Goal: Transaction & Acquisition: Purchase product/service

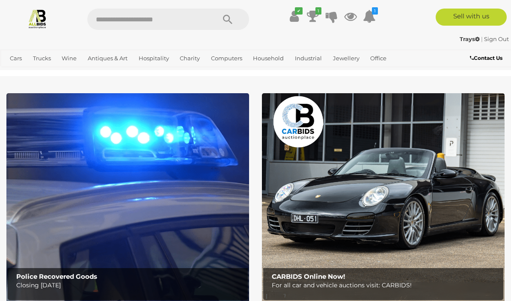
click at [317, 15] on icon at bounding box center [313, 16] width 12 height 15
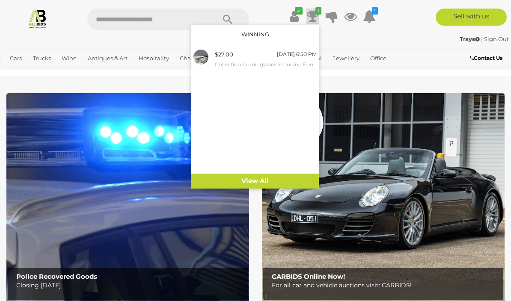
click at [284, 59] on div "$27.00 Tomorrow 6:50 PM Collection Corningware Including Four Lidded Casseroles…" at bounding box center [266, 59] width 102 height 19
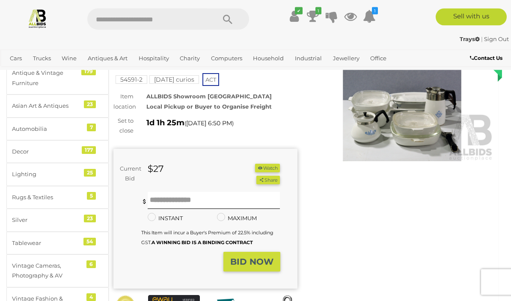
scroll to position [65, 0]
click at [412, 109] on img at bounding box center [402, 102] width 184 height 119
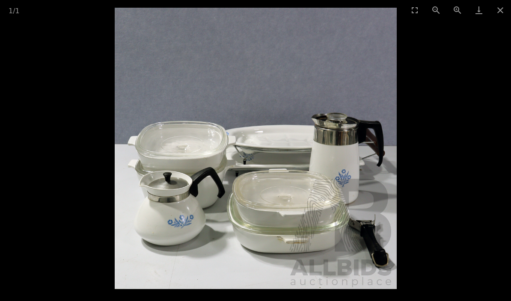
scroll to position [84, 0]
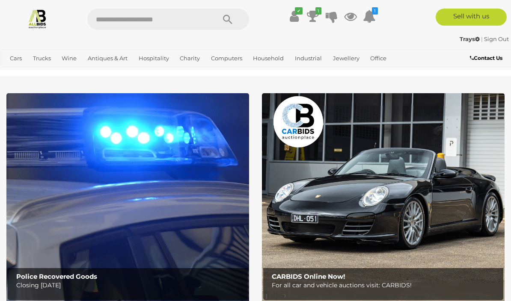
click at [315, 14] on icon "1" at bounding box center [318, 10] width 6 height 7
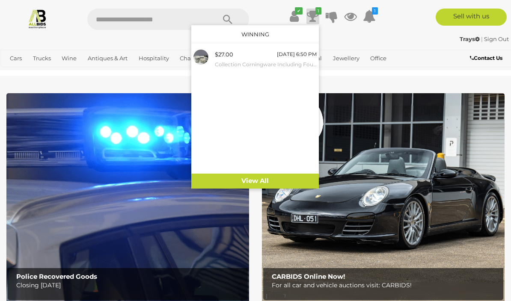
click at [282, 181] on link "View All" at bounding box center [255, 181] width 128 height 15
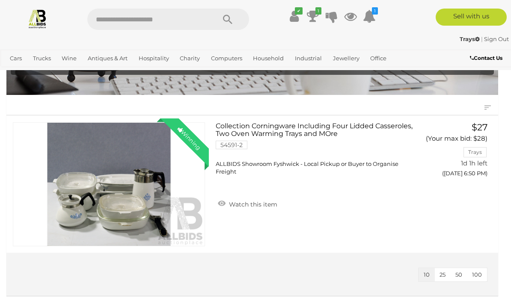
scroll to position [68, 0]
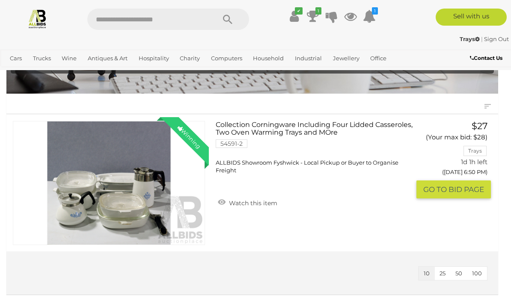
click at [272, 131] on link "Collection Corningware Including Four Lidded Casseroles, Two Oven Warming Trays…" at bounding box center [316, 147] width 188 height 53
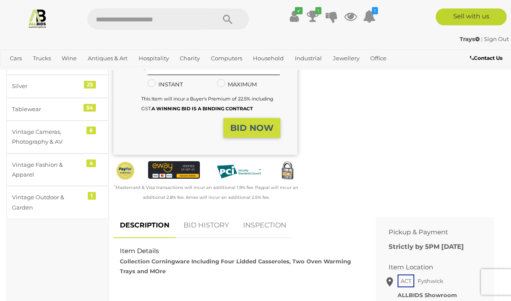
scroll to position [199, 0]
click at [203, 223] on link "BID HISTORY" at bounding box center [206, 226] width 58 height 25
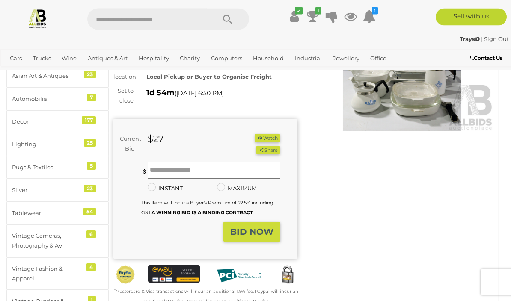
scroll to position [0, 0]
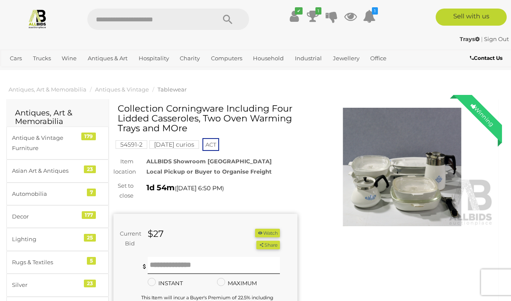
click at [390, 160] on img at bounding box center [402, 167] width 184 height 119
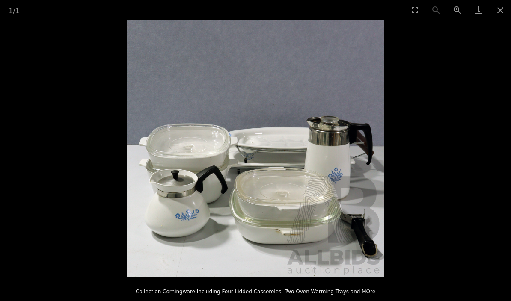
click at [323, 211] on img at bounding box center [255, 148] width 257 height 257
click at [497, 9] on button "Close gallery" at bounding box center [500, 10] width 21 height 20
